Goal: Contribute content: Add original content to the website for others to see

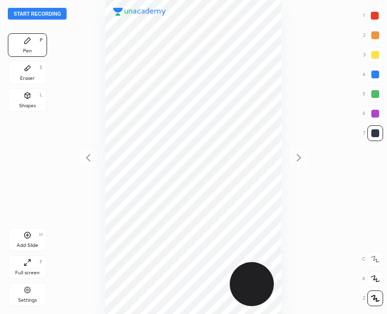
scroll to position [314, 230]
click at [52, 15] on button "Start recording" at bounding box center [37, 14] width 59 height 12
click at [28, 243] on div "Add Slide" at bounding box center [28, 245] width 22 height 5
click at [89, 164] on div at bounding box center [88, 157] width 21 height 21
click at [297, 159] on icon at bounding box center [299, 158] width 12 height 12
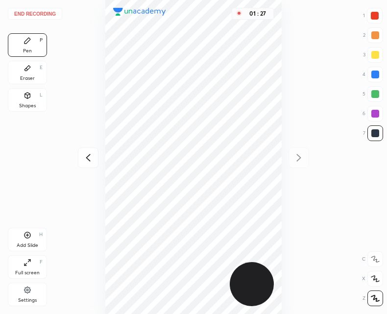
click at [86, 161] on icon at bounding box center [88, 158] width 12 height 12
click at [298, 155] on icon at bounding box center [299, 157] width 4 height 7
click at [90, 160] on icon at bounding box center [88, 158] width 12 height 12
click at [309, 161] on div "End recording 1 2 3 4 5 6 7 R O A L C X Z Erase all C X Z Pen P Eraser E Shapes…" at bounding box center [193, 157] width 387 height 314
click at [303, 152] on icon at bounding box center [299, 158] width 12 height 12
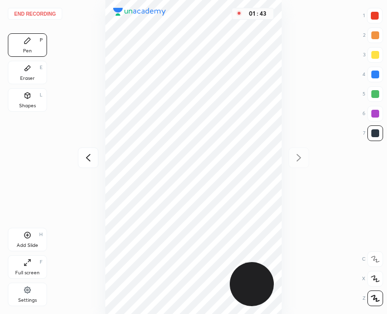
click at [26, 235] on icon at bounding box center [27, 235] width 8 height 8
click at [90, 147] on div at bounding box center [88, 157] width 21 height 21
click at [88, 159] on icon at bounding box center [88, 157] width 4 height 7
click at [87, 161] on div "01 : 46" at bounding box center [193, 157] width 230 height 314
click at [305, 157] on div at bounding box center [298, 157] width 21 height 21
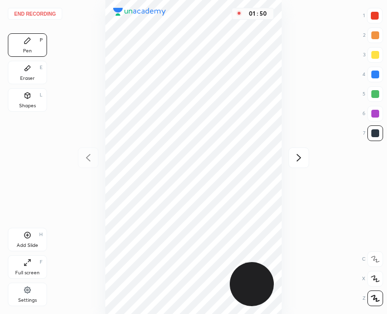
click at [304, 154] on icon at bounding box center [299, 158] width 12 height 12
click at [85, 162] on icon at bounding box center [88, 158] width 12 height 12
click at [88, 161] on icon at bounding box center [88, 158] width 12 height 12
click at [295, 157] on icon at bounding box center [299, 158] width 12 height 12
click at [300, 155] on icon at bounding box center [299, 158] width 12 height 12
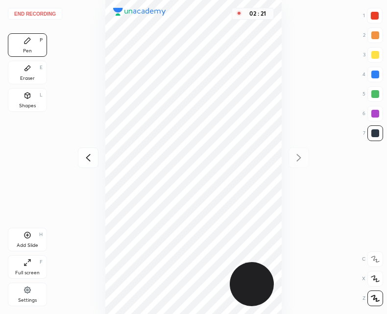
click at [41, 14] on button "End recording" at bounding box center [35, 14] width 54 height 12
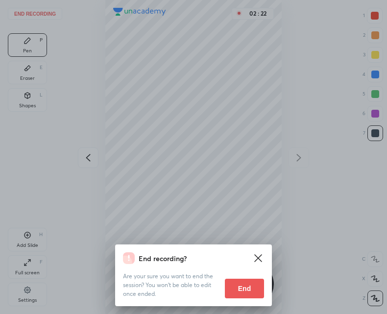
click at [234, 297] on button "End" at bounding box center [244, 289] width 39 height 20
